Goal: Information Seeking & Learning: Understand process/instructions

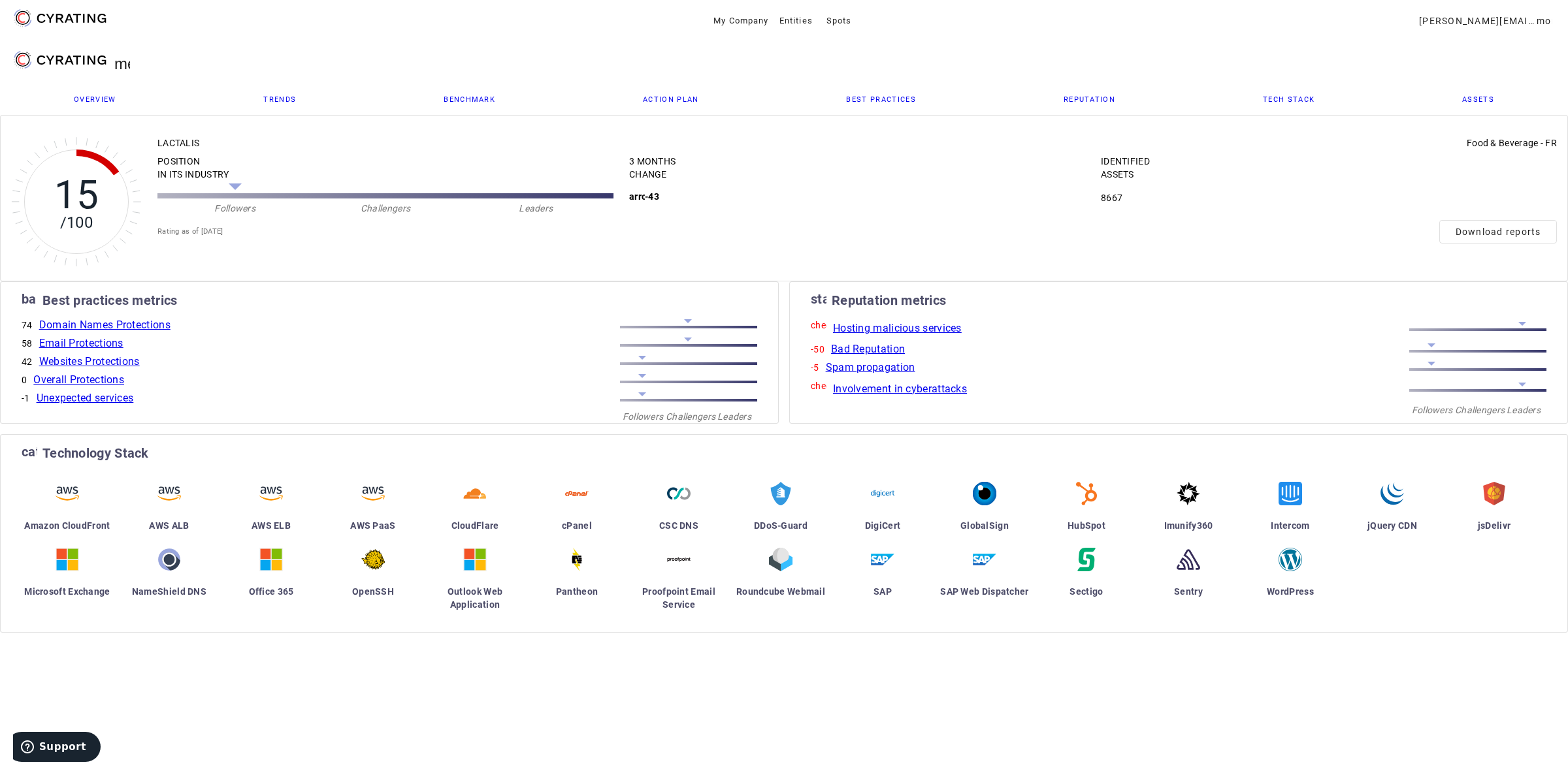
click at [100, 97] on span "Overview" at bounding box center [95, 100] width 42 height 7
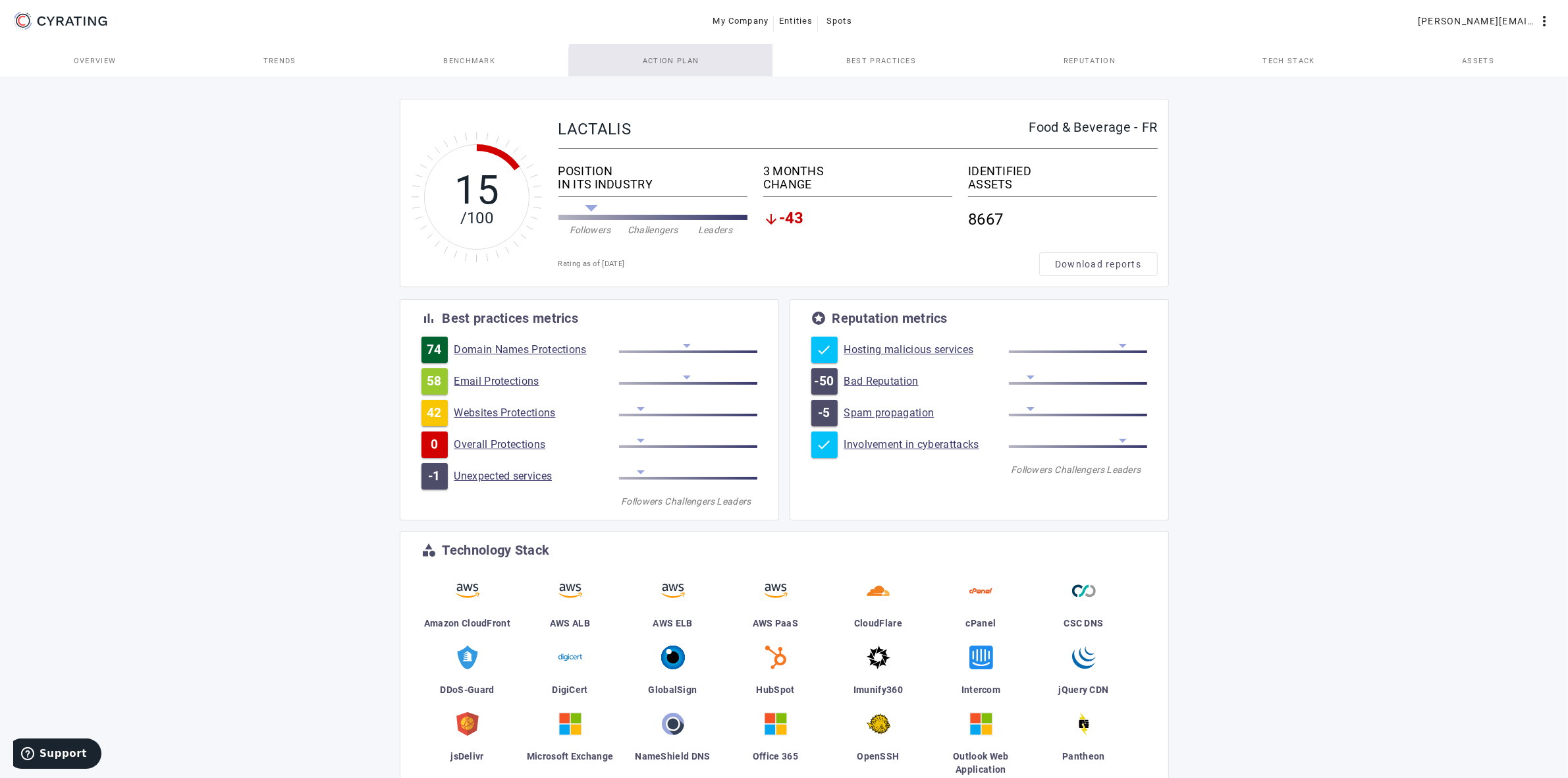
click at [693, 68] on span "Action Plan" at bounding box center [671, 60] width 57 height 31
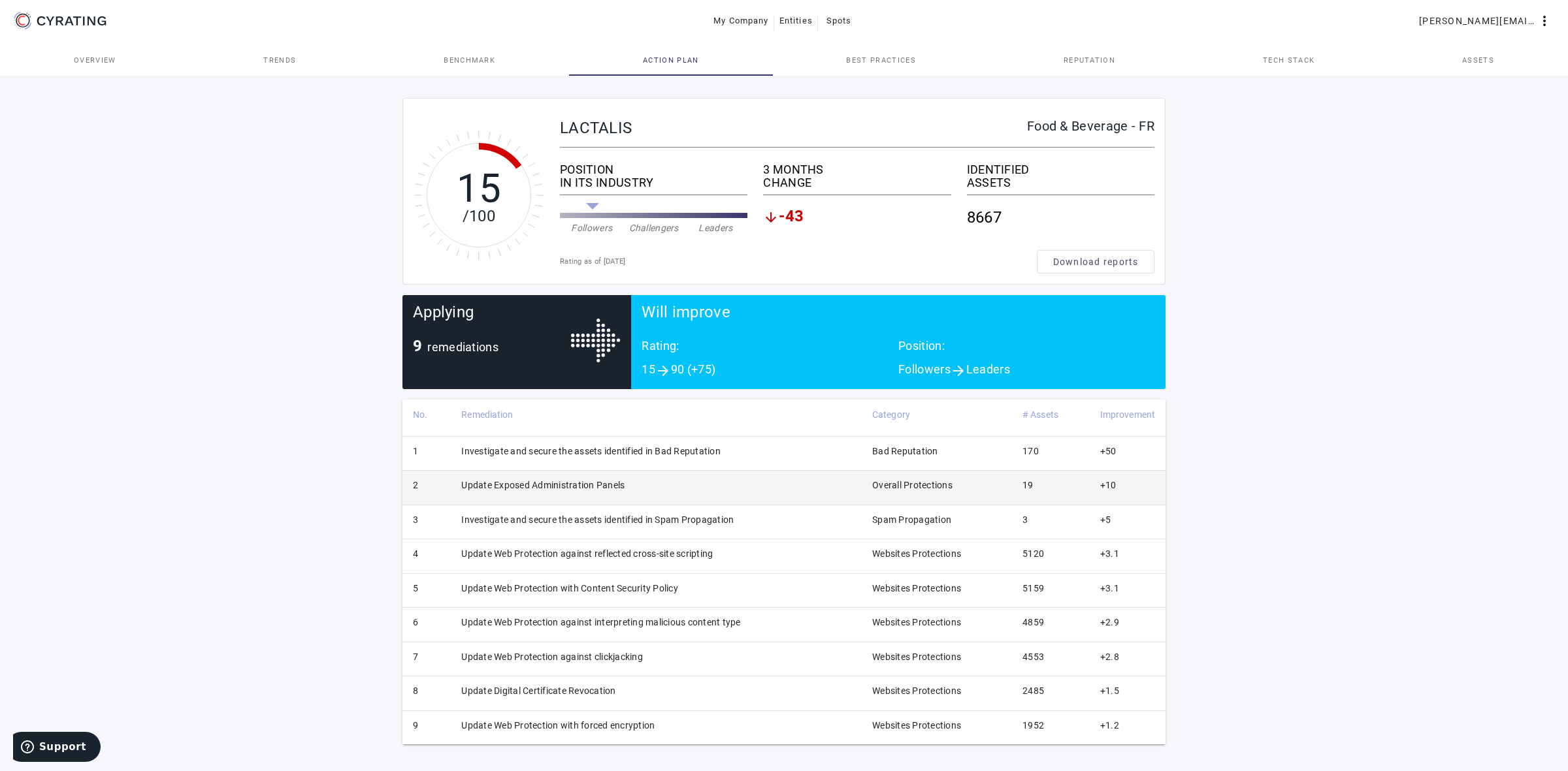
click at [560, 490] on td "Update Exposed Administration Panels" at bounding box center [656, 488] width 411 height 34
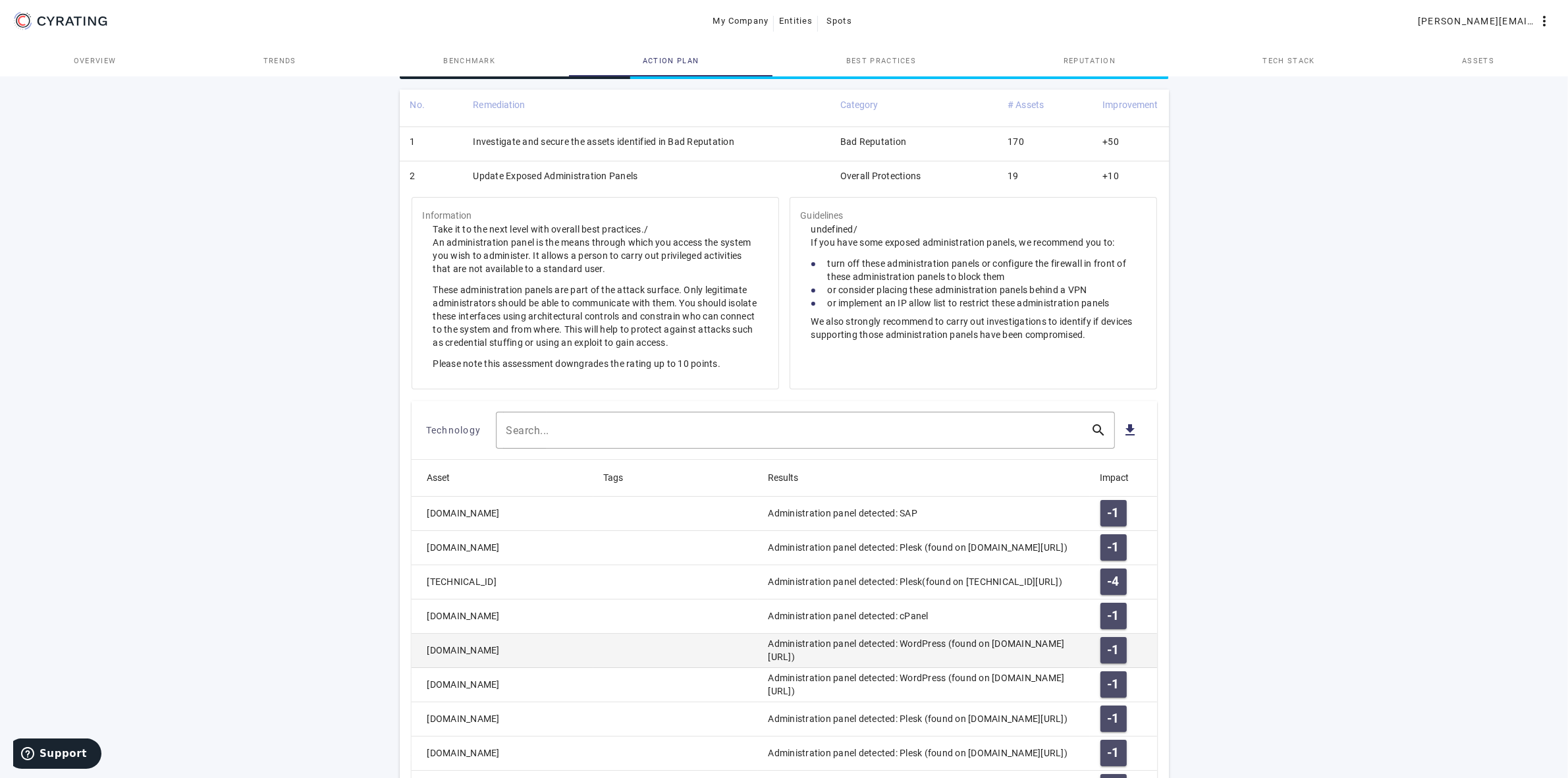
scroll to position [494, 0]
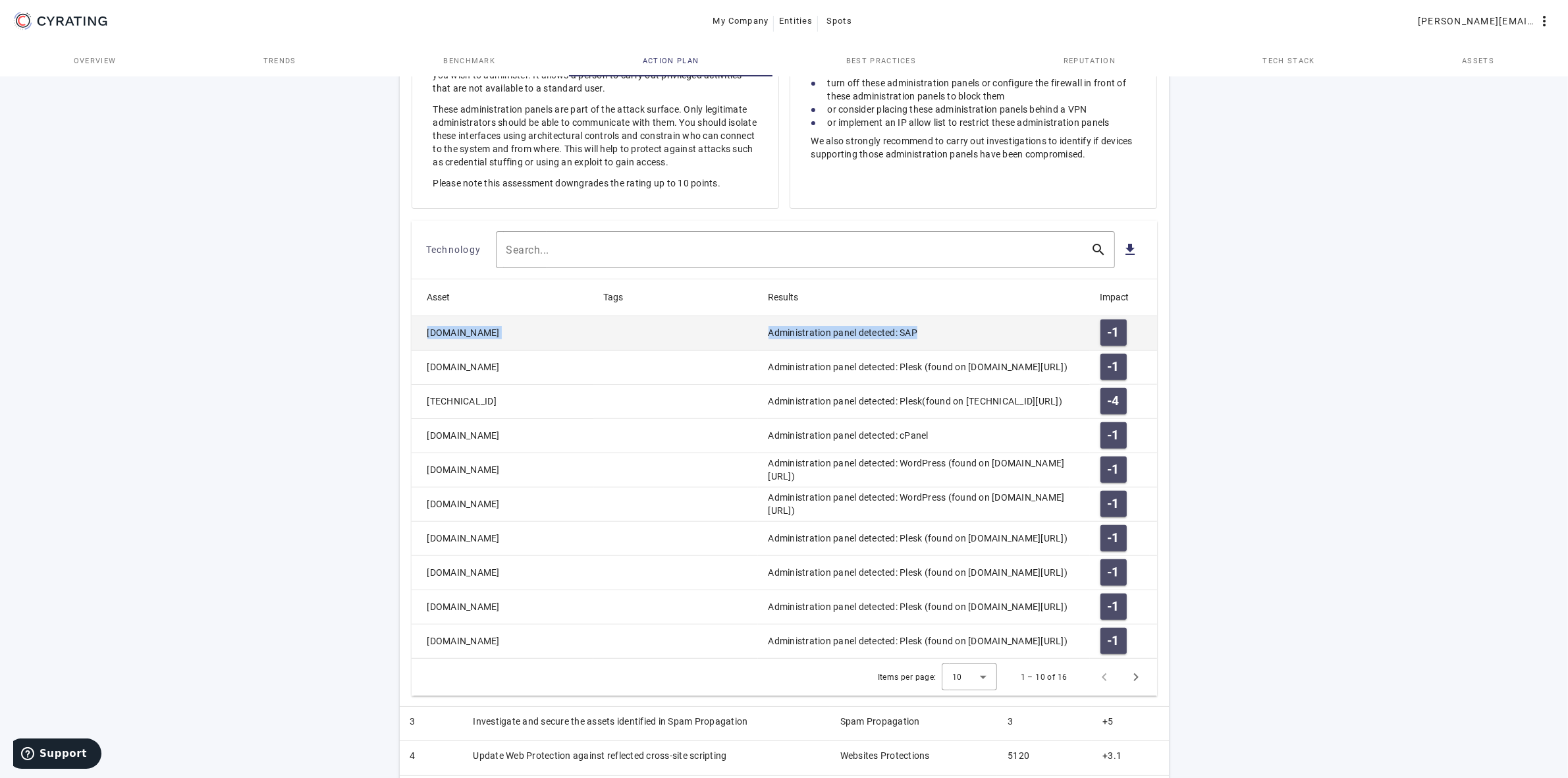
drag, startPoint x: 936, startPoint y: 337, endPoint x: 415, endPoint y: 337, distance: 521.0
click at [415, 337] on mat-row "fioriprod.ro.lactalis.com Administration panel detected: SAP -1" at bounding box center [784, 333] width 746 height 34
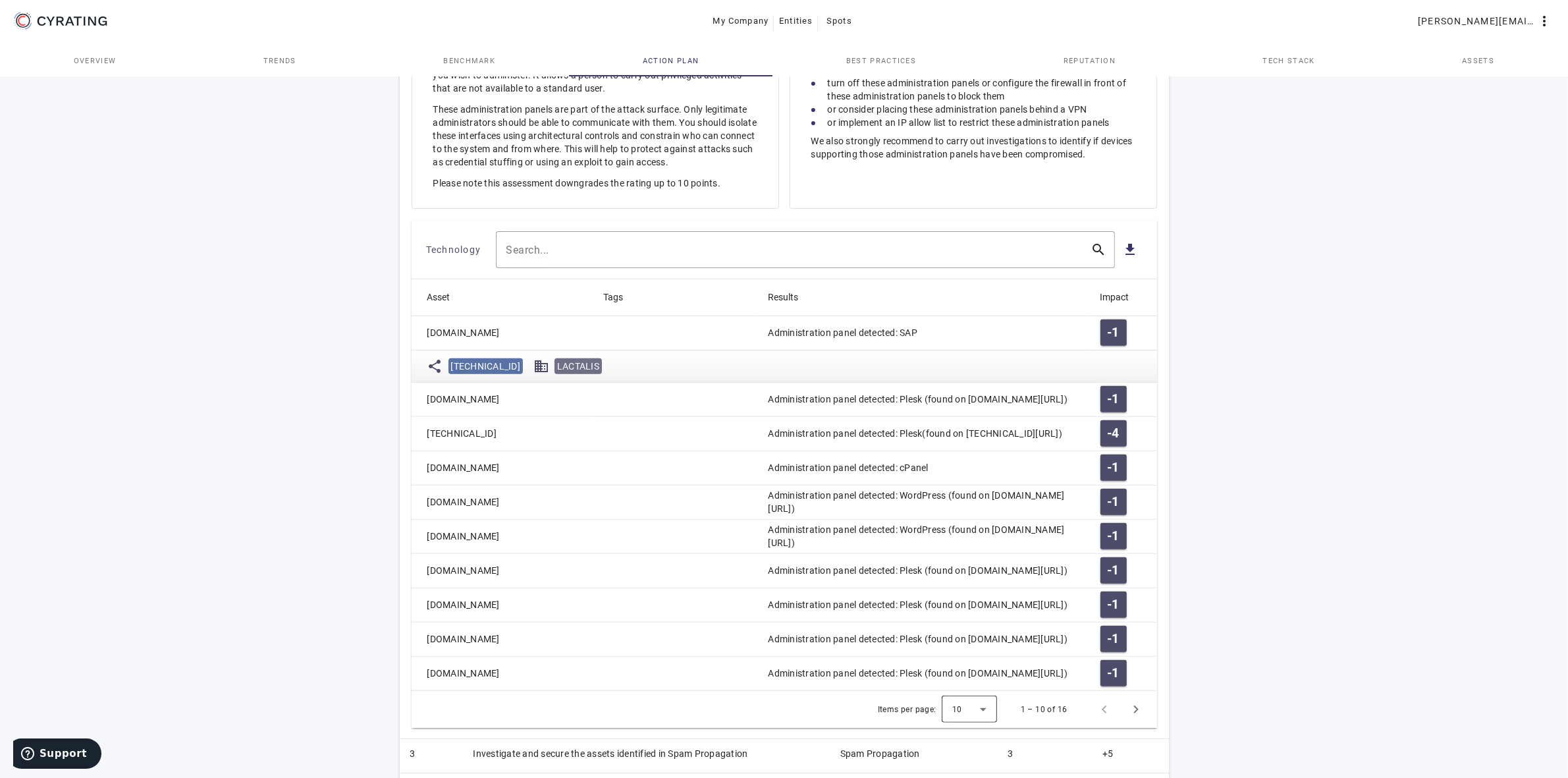
click at [989, 709] on div at bounding box center [969, 709] width 56 height 31
click at [969, 649] on mat-option "25" at bounding box center [970, 643] width 56 height 31
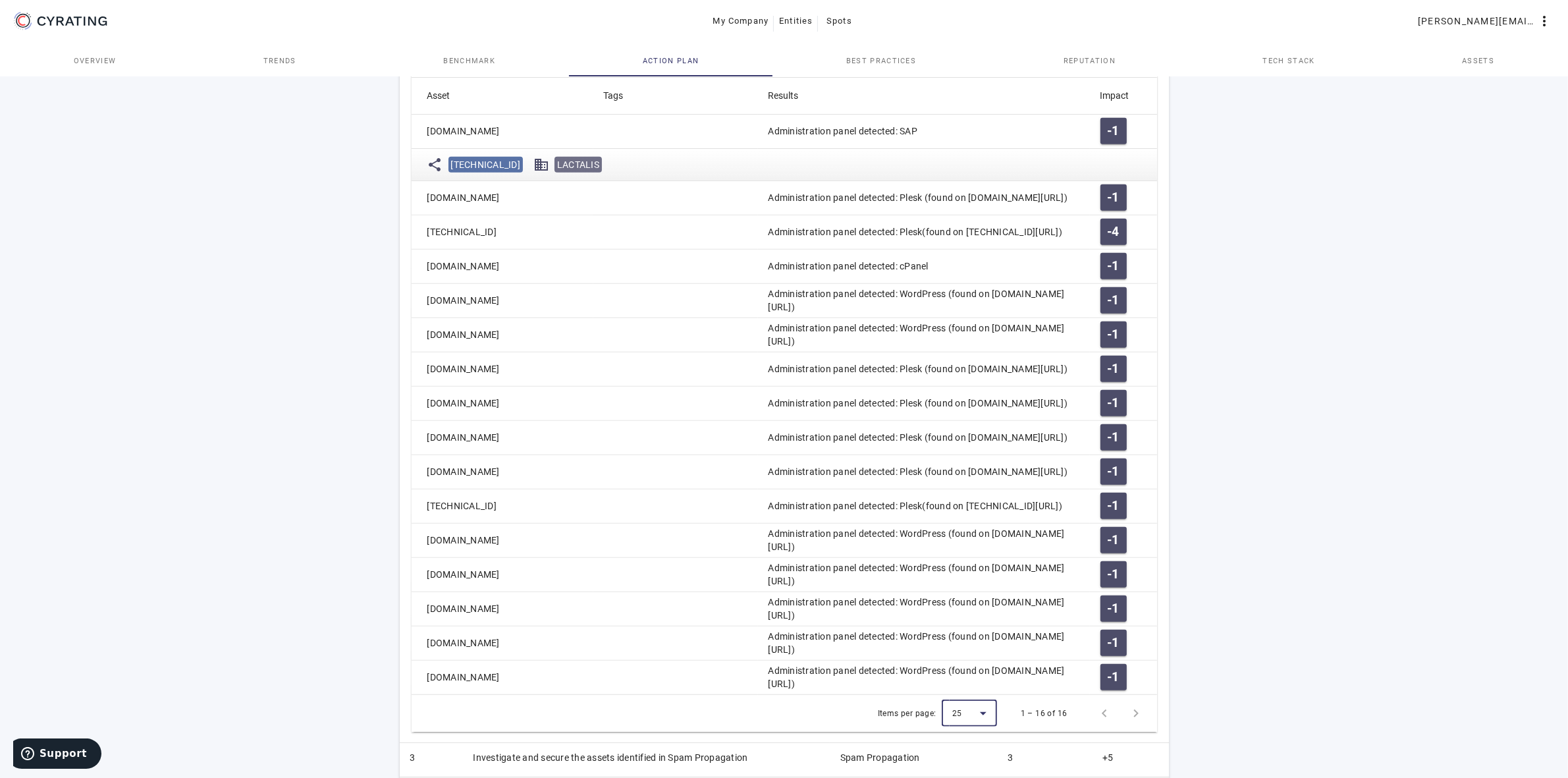
scroll to position [680, 0]
